Goal: Information Seeking & Learning: Learn about a topic

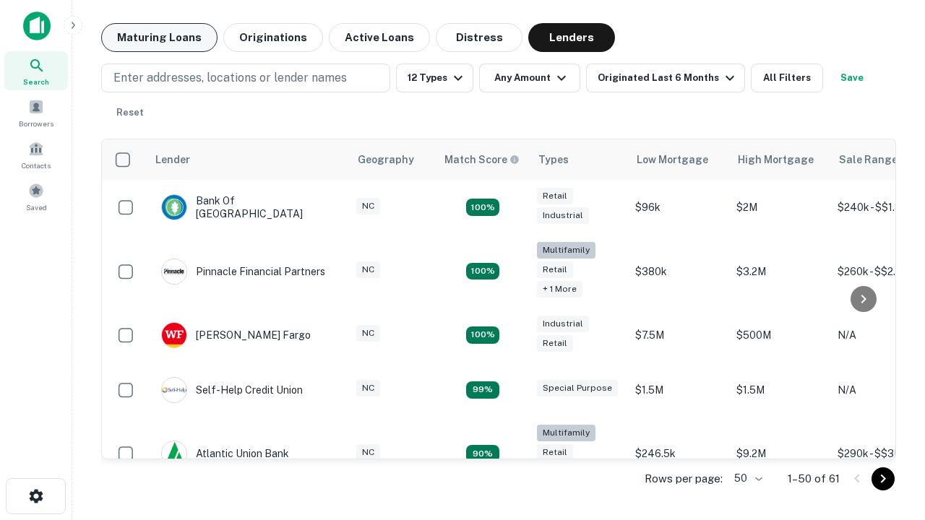
click at [159, 38] on button "Maturing Loans" at bounding box center [159, 37] width 116 height 29
